Goal: Information Seeking & Learning: Learn about a topic

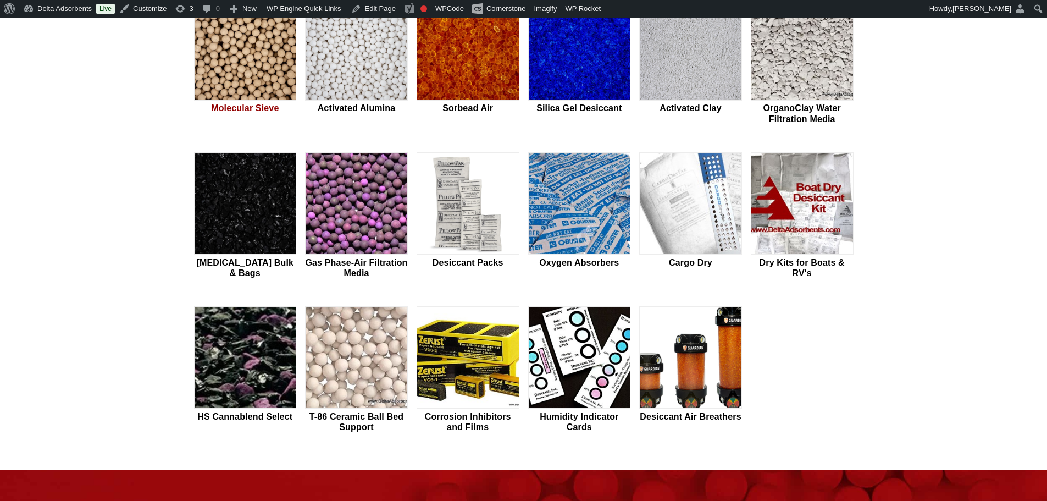
scroll to position [367, 0]
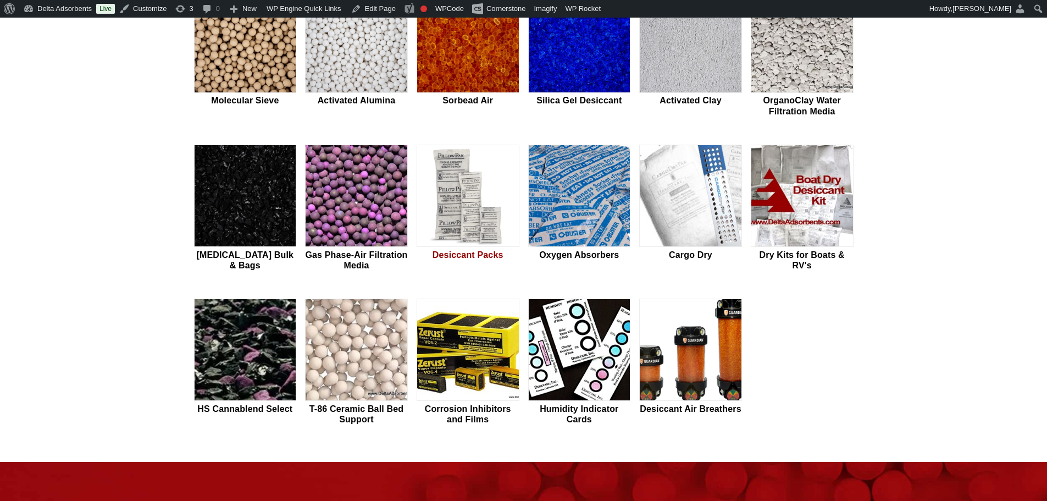
click at [466, 208] on img at bounding box center [468, 196] width 102 height 102
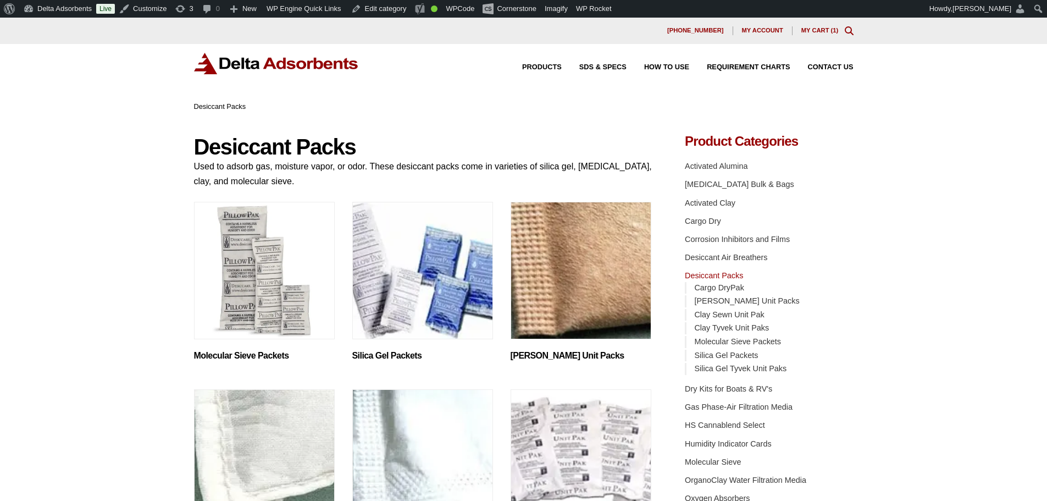
click at [384, 292] on img "Visit product category Silica Gel Packets" at bounding box center [422, 270] width 141 height 137
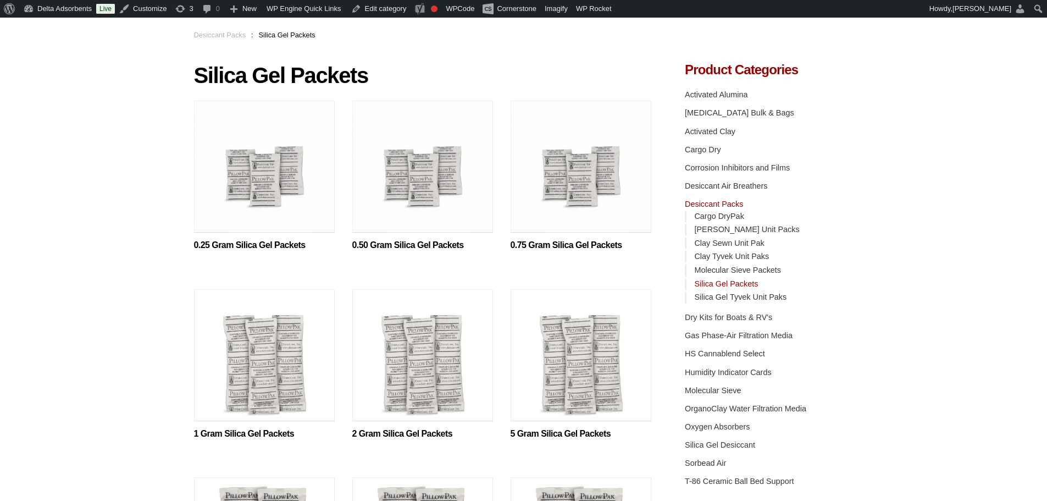
scroll to position [220, 0]
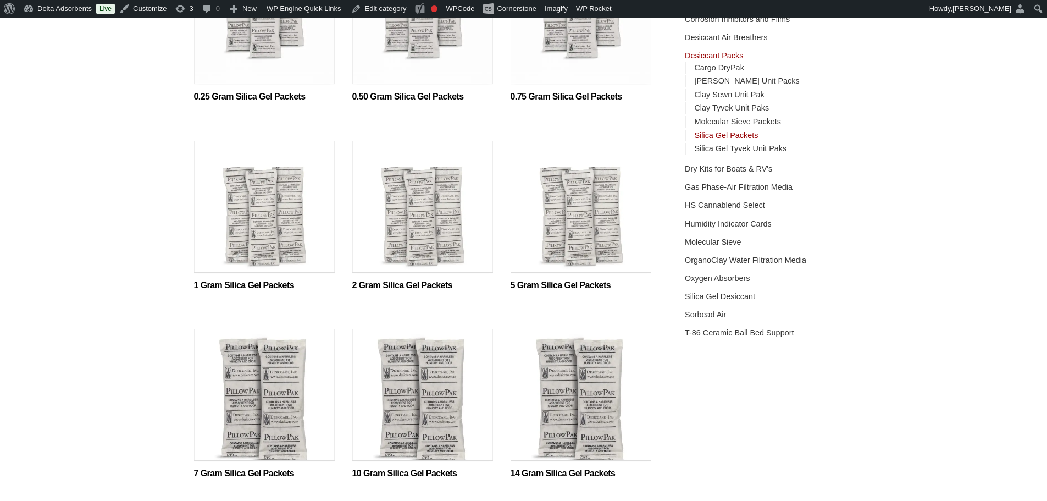
click at [395, 226] on img at bounding box center [422, 209] width 141 height 137
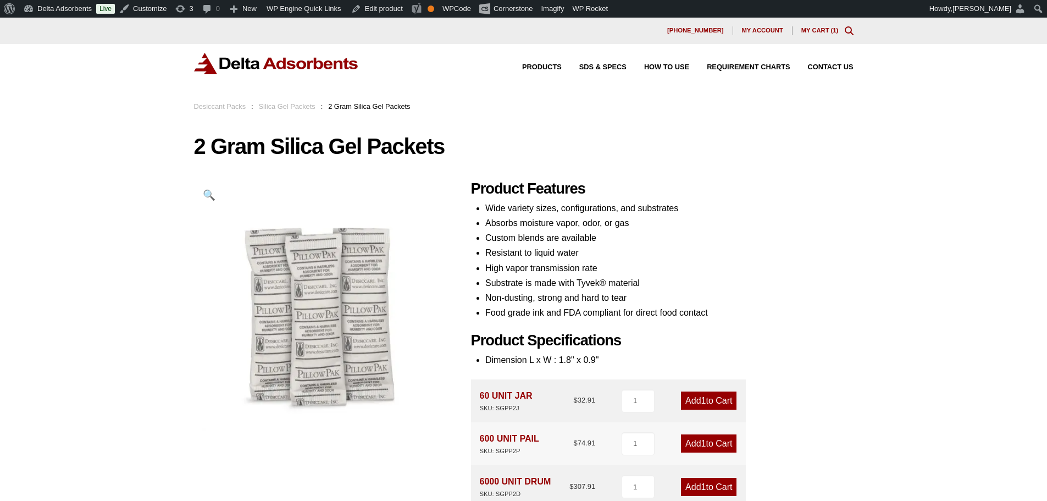
click at [165, 272] on div "Our website has detected that you are using an outdated browser that will preve…" at bounding box center [523, 450] width 1047 height 865
click at [239, 66] on img at bounding box center [276, 63] width 165 height 21
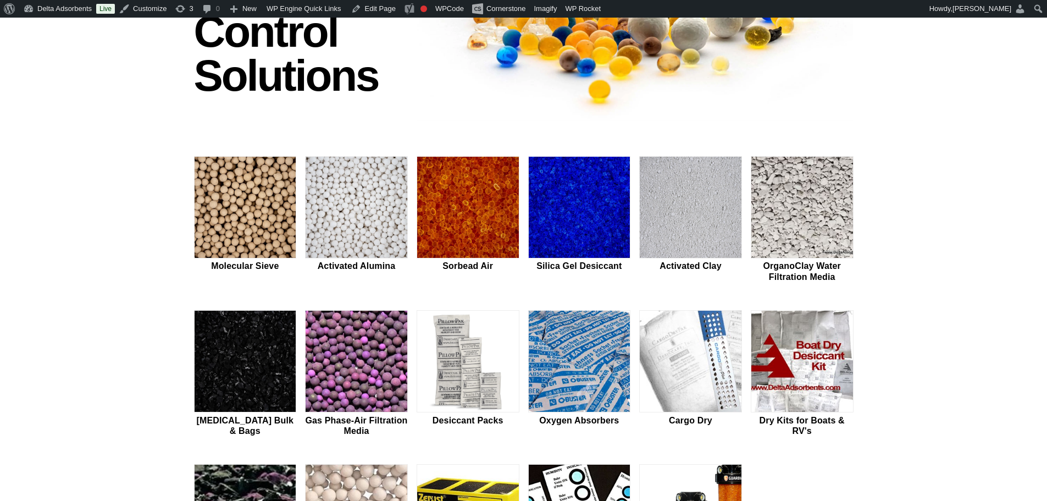
scroll to position [220, 0]
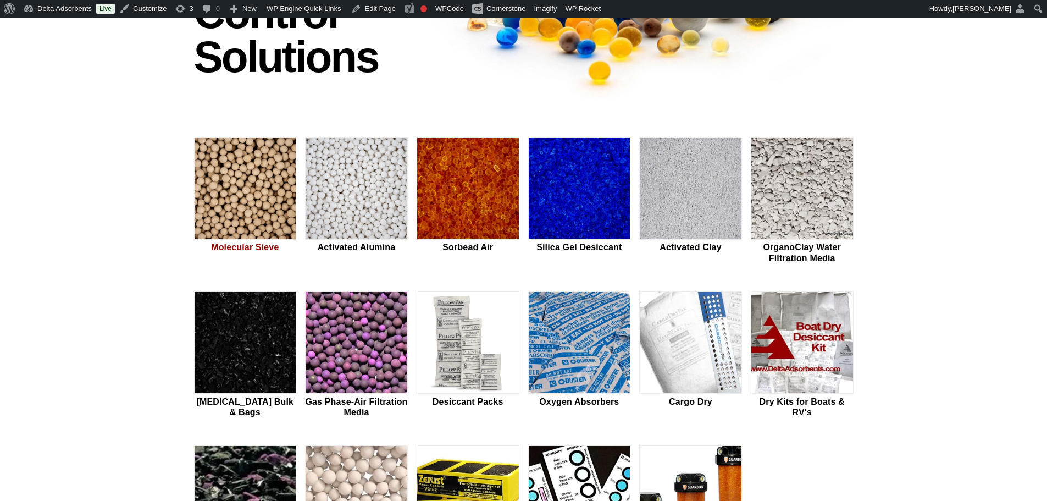
click at [220, 205] on img at bounding box center [246, 189] width 102 height 102
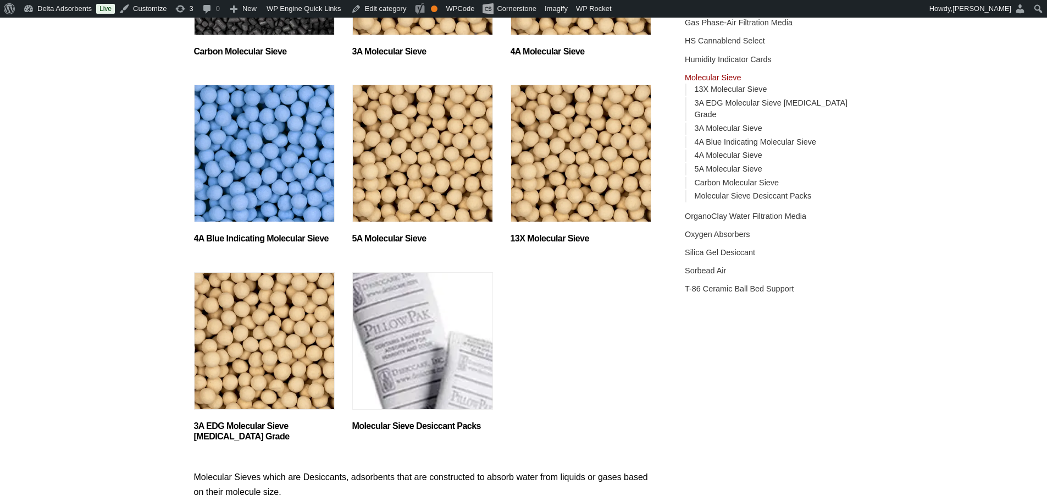
scroll to position [293, 0]
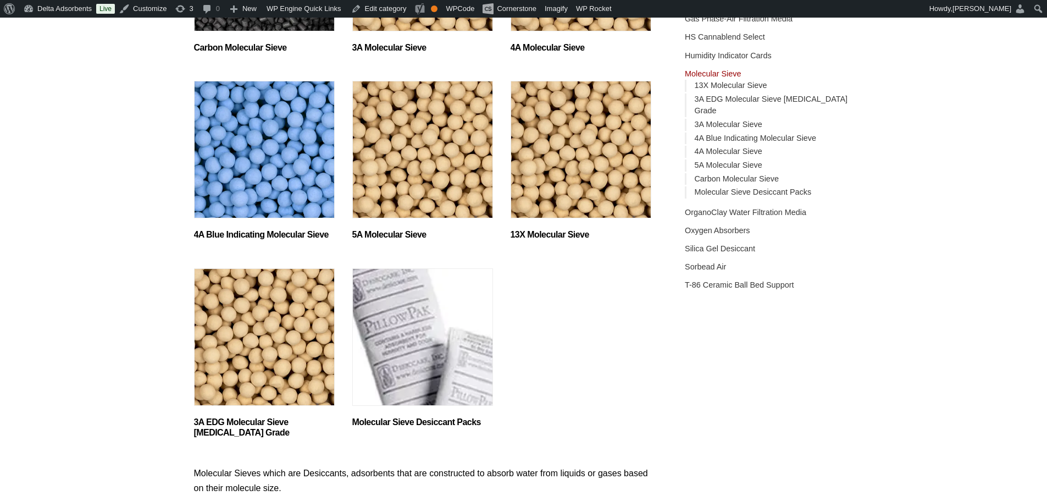
click at [397, 324] on img "Visit product category Molecular Sieve Desiccant Packs" at bounding box center [422, 336] width 141 height 137
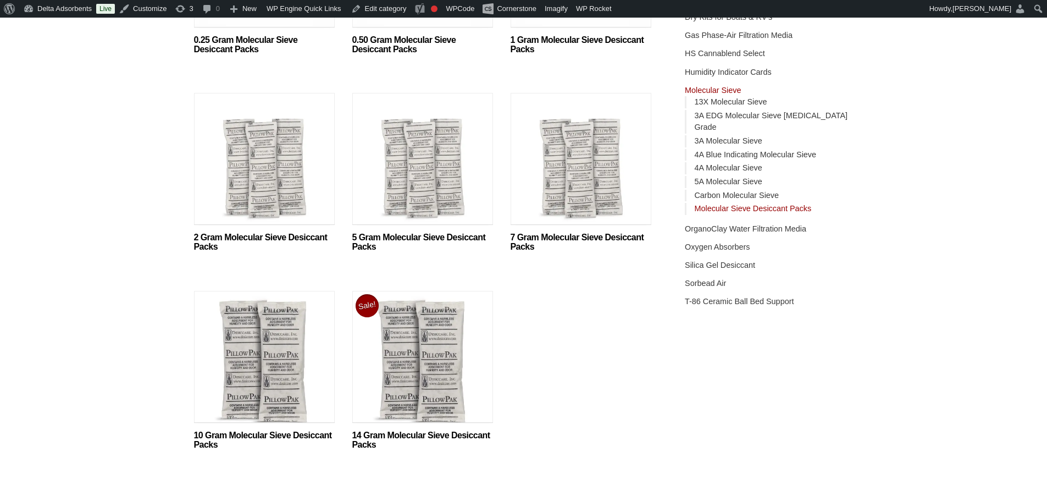
scroll to position [293, 0]
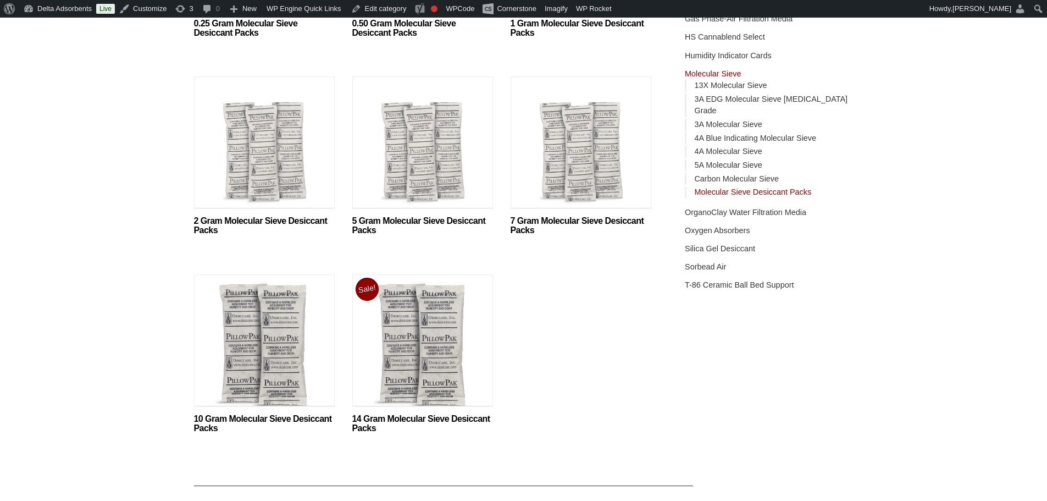
click at [211, 183] on img at bounding box center [264, 144] width 141 height 137
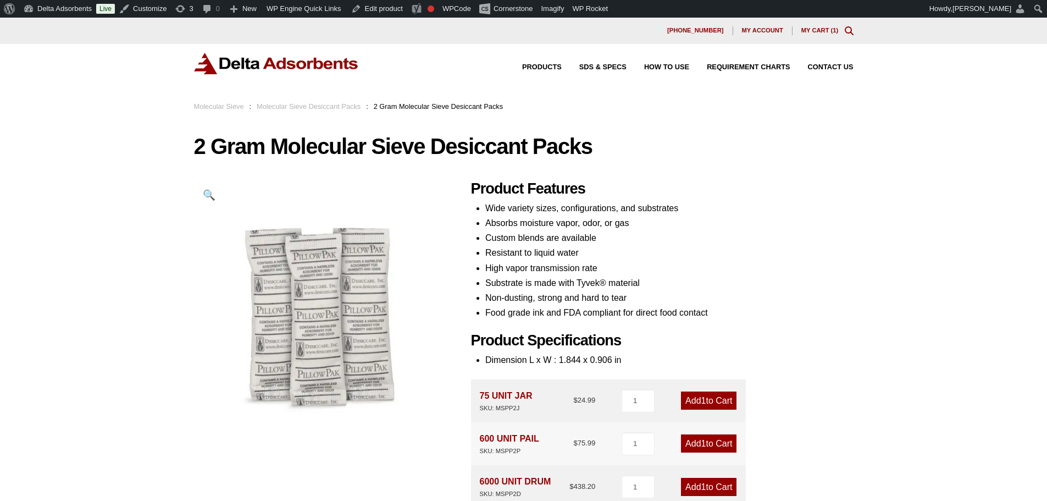
click at [310, 60] on img at bounding box center [276, 63] width 165 height 21
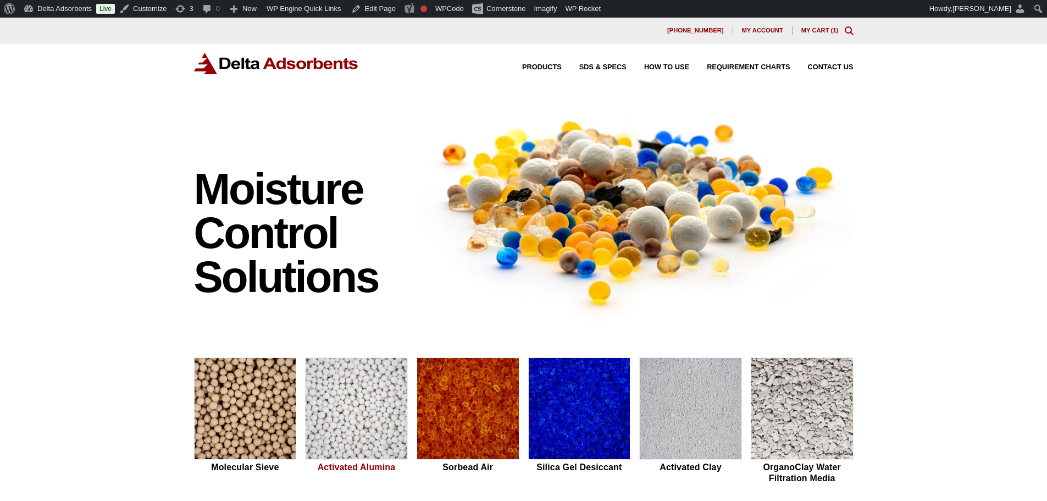
click at [365, 395] on img at bounding box center [357, 409] width 102 height 102
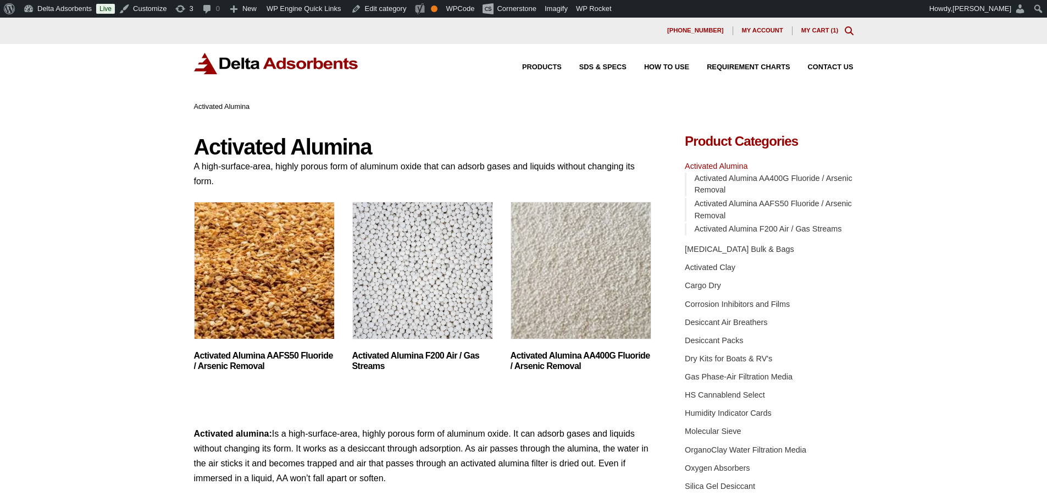
click at [290, 75] on div "Products SDS & SPECS How to Use Requirement Charts Contact Us" at bounding box center [523, 72] width 1047 height 57
click at [292, 64] on img at bounding box center [276, 63] width 165 height 21
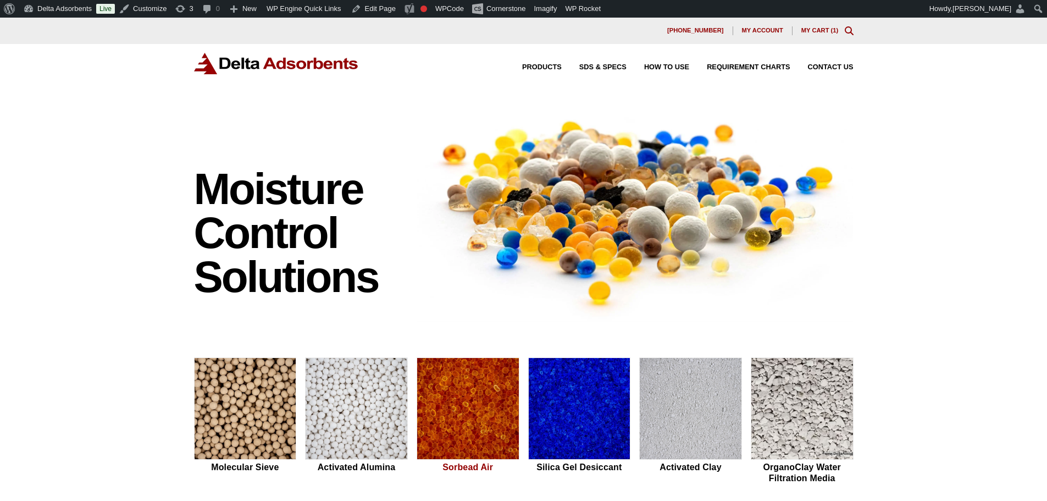
click at [465, 391] on img at bounding box center [468, 409] width 102 height 102
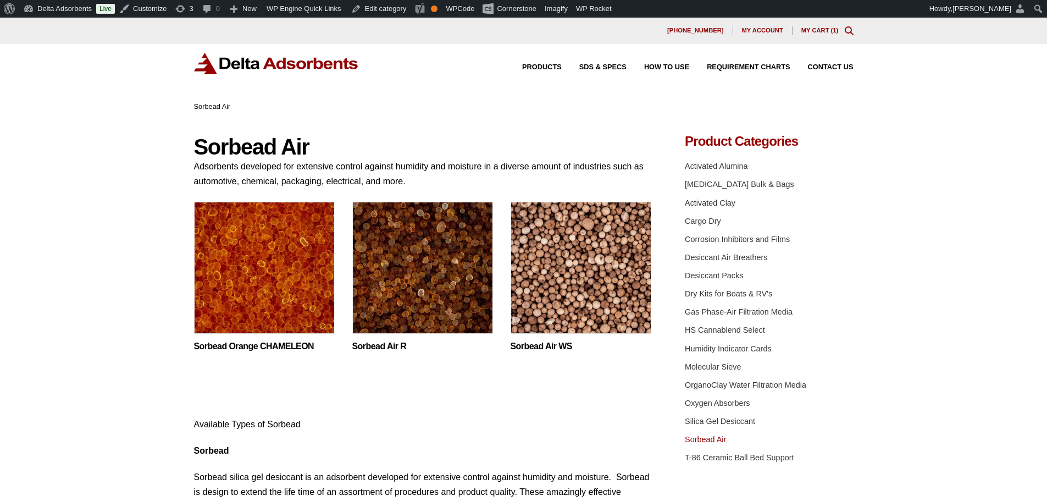
click at [214, 261] on img at bounding box center [264, 270] width 141 height 137
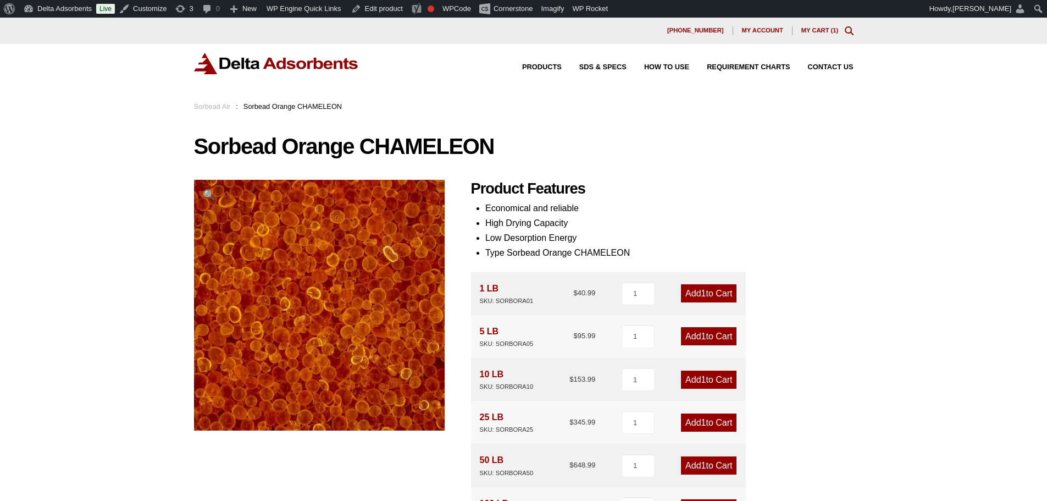
click at [267, 56] on img at bounding box center [276, 63] width 165 height 21
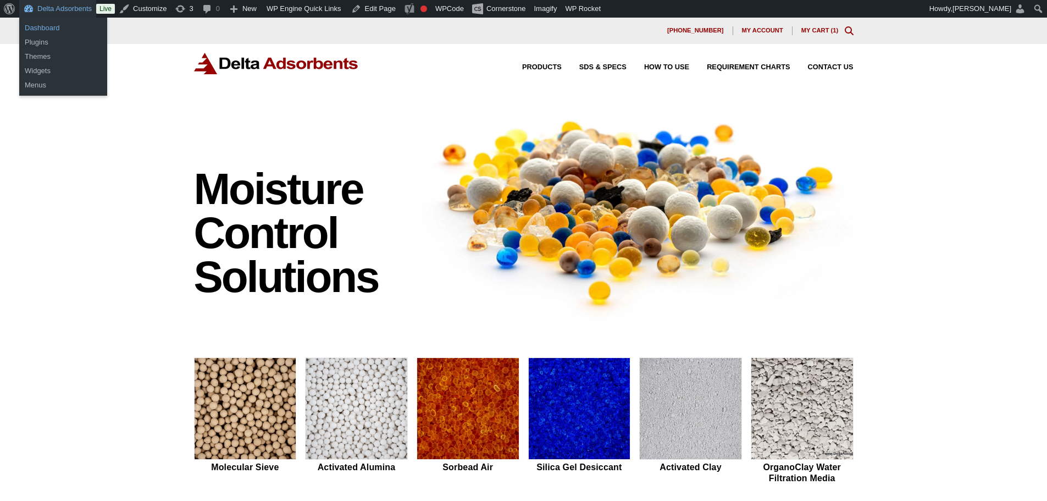
click at [48, 32] on link "Dashboard" at bounding box center [63, 28] width 88 height 14
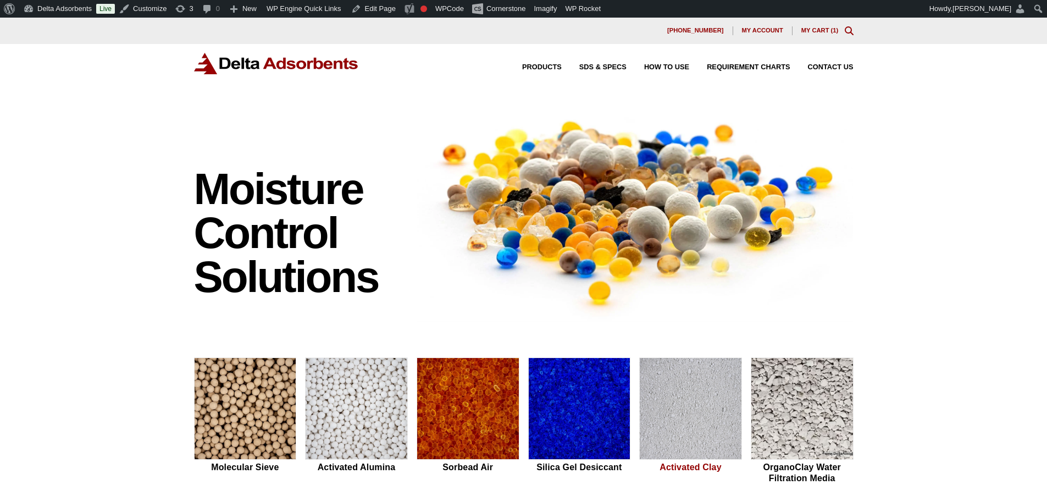
click at [665, 404] on img at bounding box center [691, 409] width 102 height 102
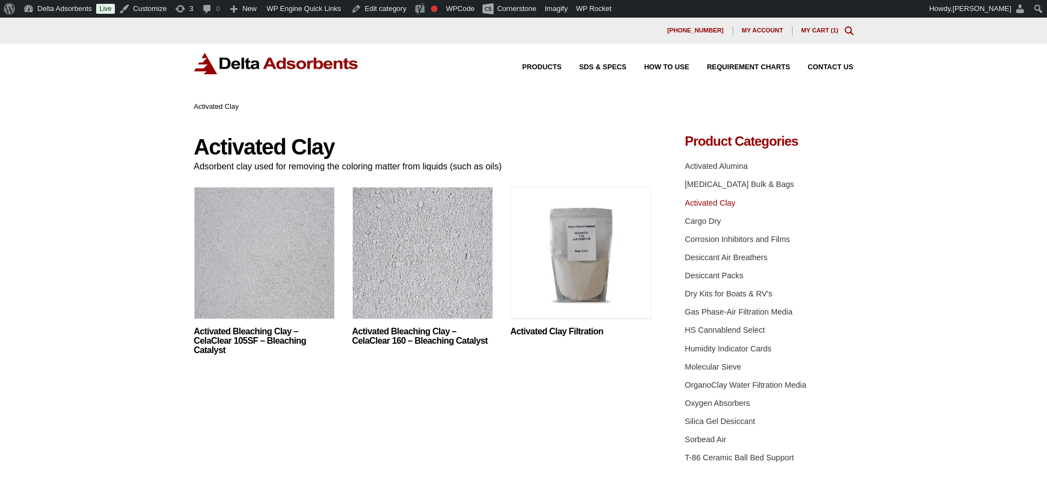
click at [268, 60] on img at bounding box center [276, 63] width 165 height 21
